Goal: Information Seeking & Learning: Learn about a topic

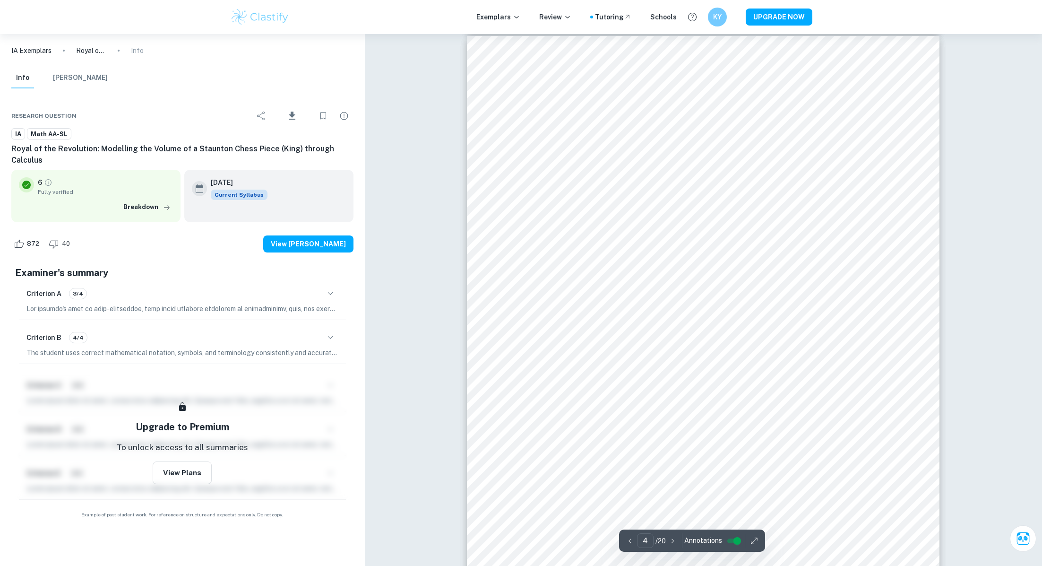
scroll to position [2010, 0]
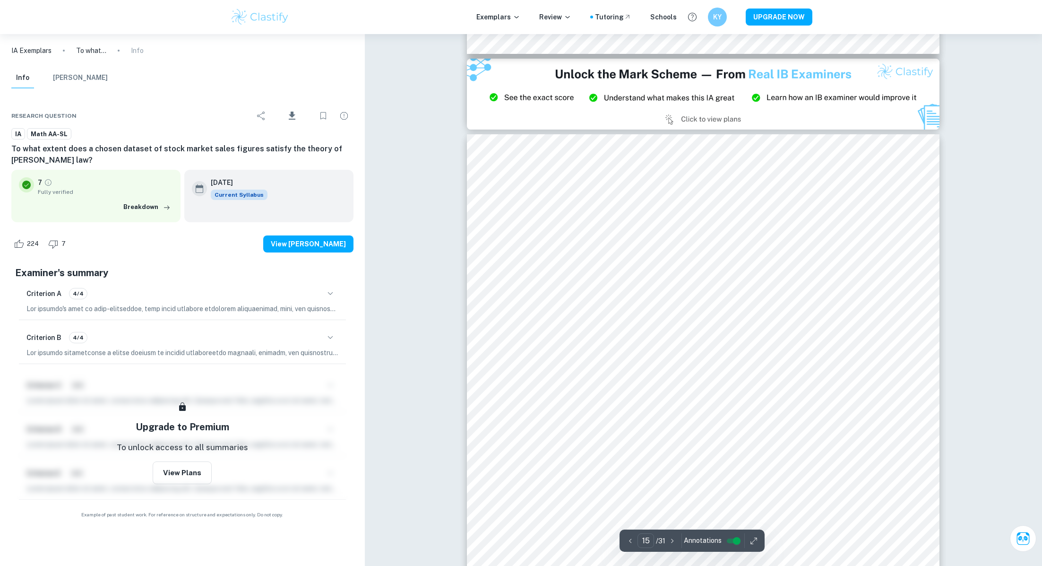
scroll to position [9703, 0]
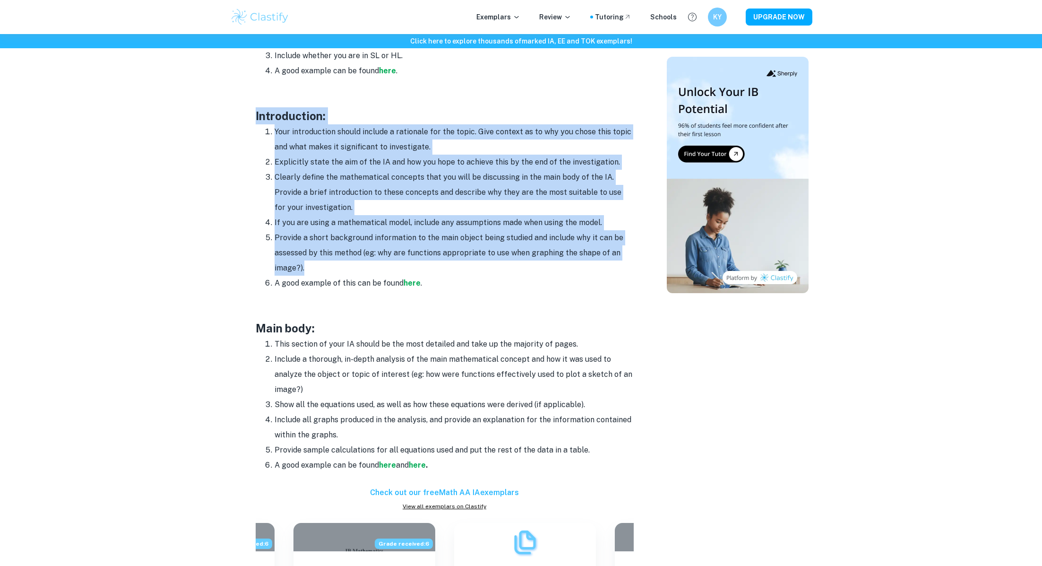
scroll to position [560, 0]
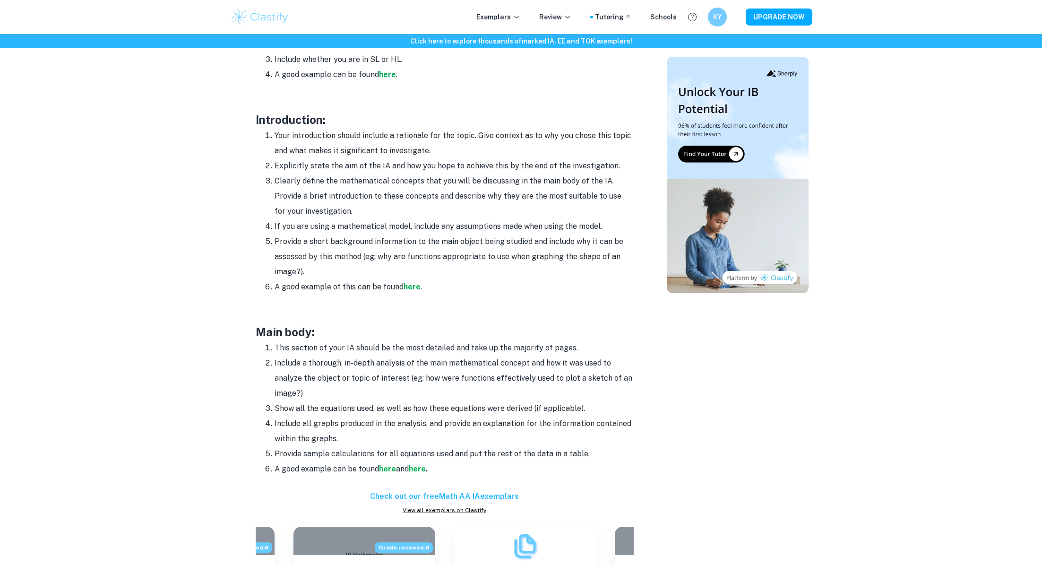
click at [377, 222] on li "If you are using a mathematical model, include any assumptions made when using …" at bounding box center [454, 226] width 359 height 15
click at [275, 179] on li "Clearly define the mathematical concepts that you will be discussing in the mai…" at bounding box center [454, 195] width 359 height 45
drag, startPoint x: 273, startPoint y: 163, endPoint x: 344, endPoint y: 216, distance: 88.2
click at [344, 216] on ol "Your introduction should include a rationale for the topic. Give context as to …" at bounding box center [445, 211] width 378 height 166
copy ol "Explicitly state the aim of the IA and how you hope to achieve this by the end …"
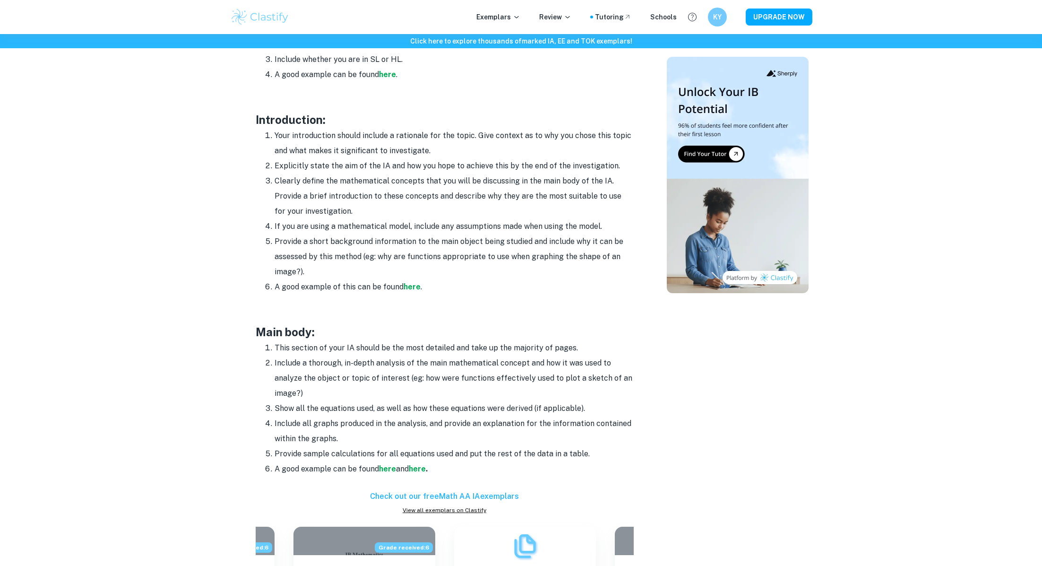
click at [408, 280] on li "A good example of this can be found here ." at bounding box center [454, 286] width 359 height 15
click at [408, 283] on strong "here" at bounding box center [412, 286] width 17 height 9
drag, startPoint x: 271, startPoint y: 183, endPoint x: 372, endPoint y: 210, distance: 104.6
click at [372, 210] on li "Clearly define the mathematical concepts that you will be discussing in the mai…" at bounding box center [454, 195] width 359 height 45
copy li "Clearly define the mathematical concepts that you will be discussing in the mai…"
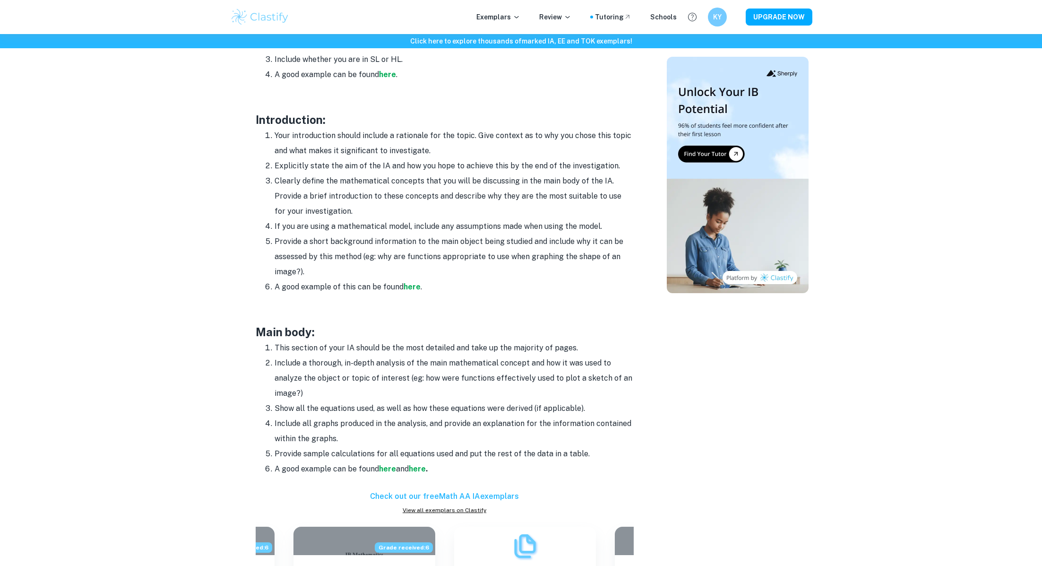
copy li "Clearly define the mathematical concepts that you will be discussing in the mai…"
click at [283, 150] on li "Your introduction should include a rationale for the topic. Give context as to …" at bounding box center [454, 143] width 359 height 30
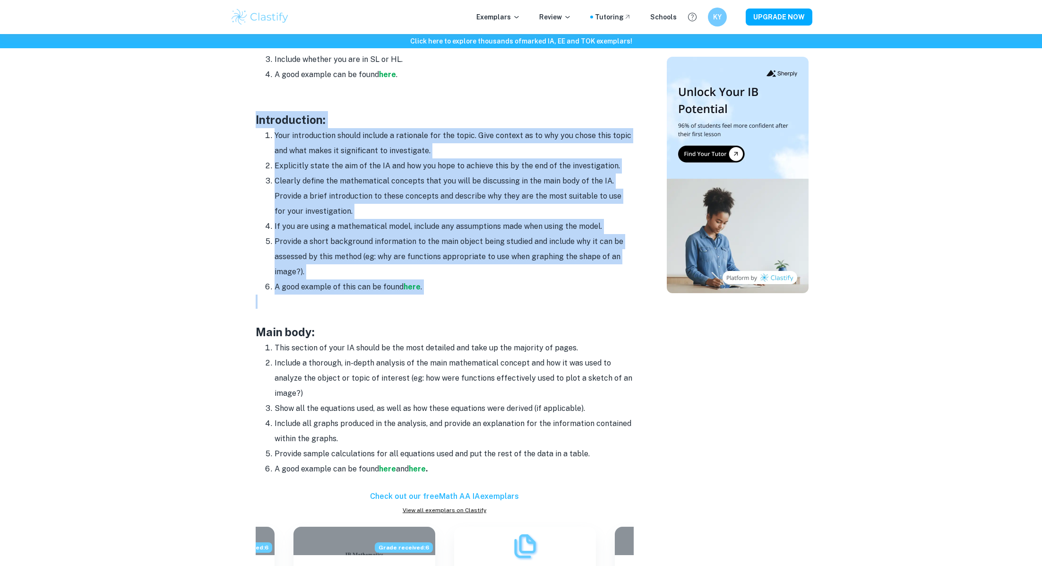
drag, startPoint x: 251, startPoint y: 120, endPoint x: 470, endPoint y: 295, distance: 280.3
click at [470, 295] on div "Math IA Format and Structure By Roxanne • January 12, 2024 Get feedback on your…" at bounding box center [444, 291] width 421 height 1534
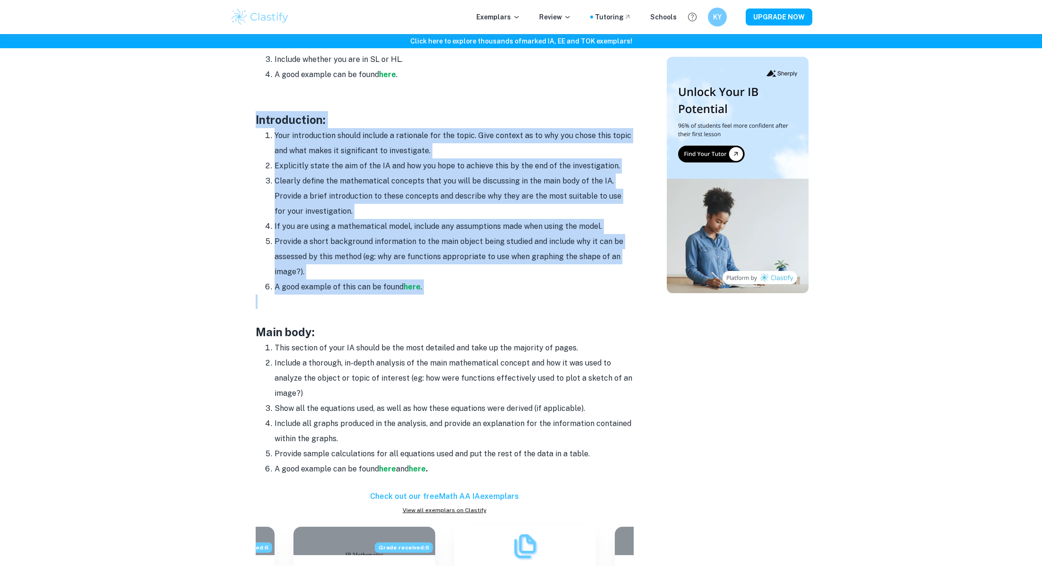
copy div "Introduction: Your introduction should include a rationale for the topic. Give …"
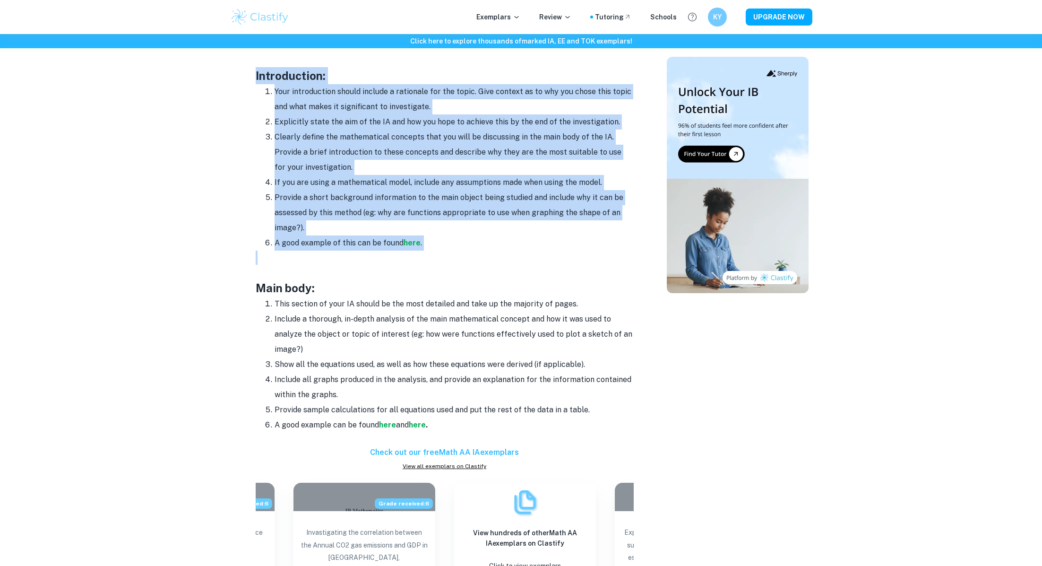
scroll to position [603, 0]
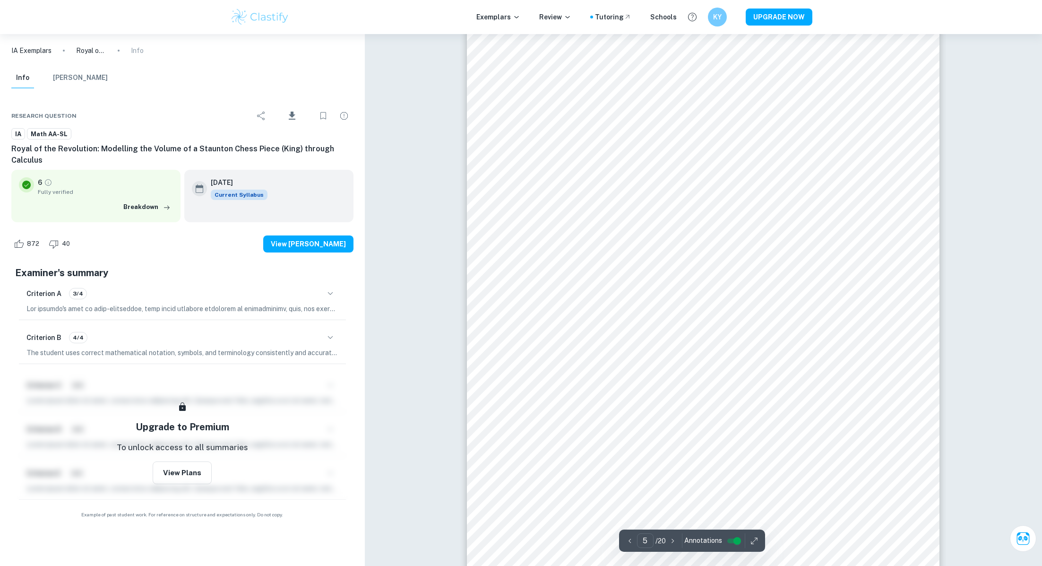
scroll to position [2658, 0]
type input "17"
